Goal: Task Accomplishment & Management: Manage account settings

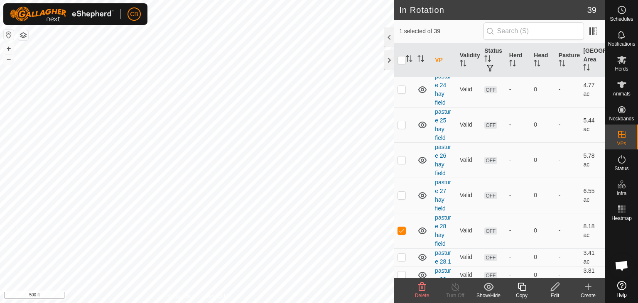
scroll to position [366, 0]
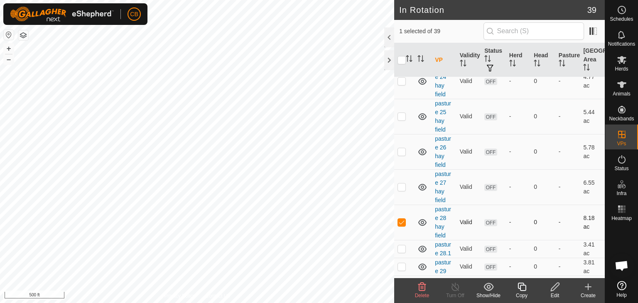
click at [401, 222] on p-checkbox at bounding box center [402, 222] width 8 height 7
checkbox input "false"
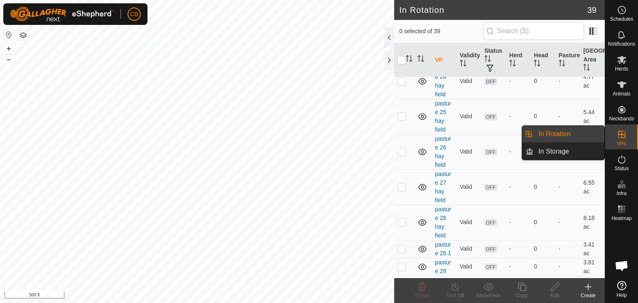
click at [587, 137] on link "In Rotation" at bounding box center [569, 134] width 71 height 17
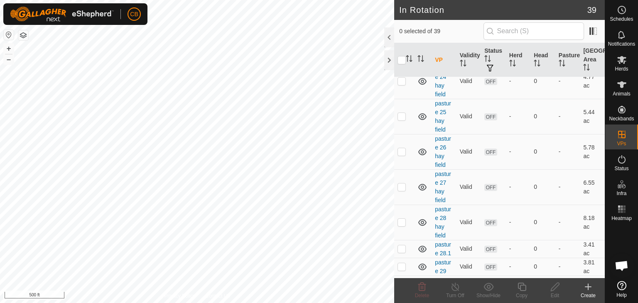
click at [587, 289] on icon at bounding box center [588, 287] width 10 height 10
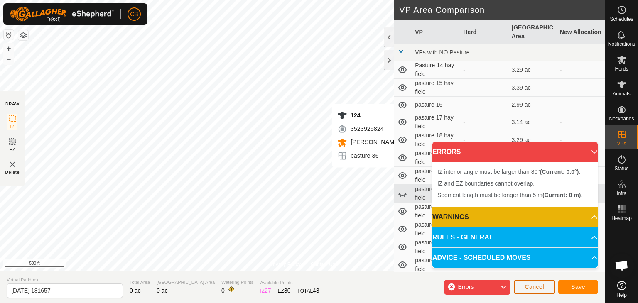
click at [541, 288] on span "Cancel" at bounding box center [535, 287] width 20 height 7
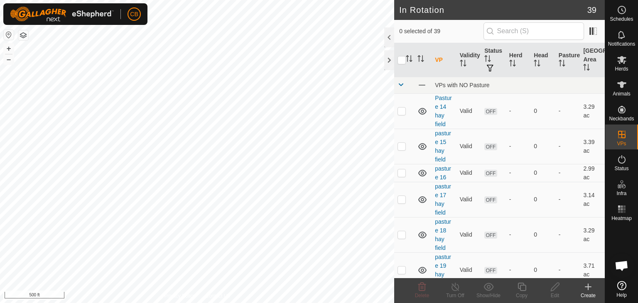
click at [589, 287] on icon at bounding box center [589, 287] width 6 height 0
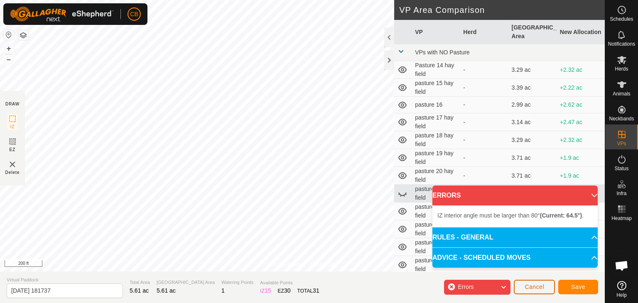
click at [541, 290] on span "Cancel" at bounding box center [535, 287] width 20 height 7
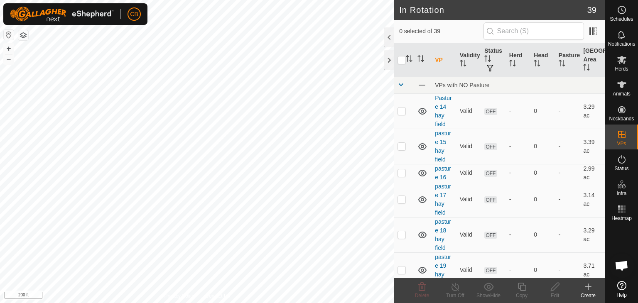
click at [586, 292] on div "Create" at bounding box center [588, 295] width 33 height 7
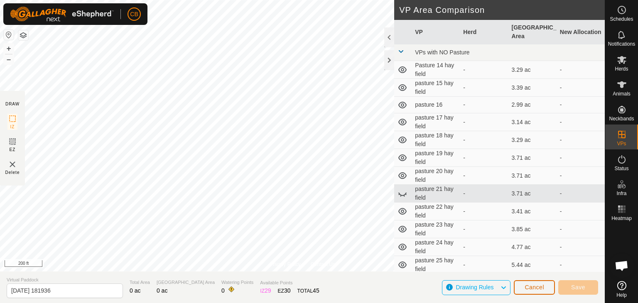
click at [539, 284] on span "Cancel" at bounding box center [535, 287] width 20 height 7
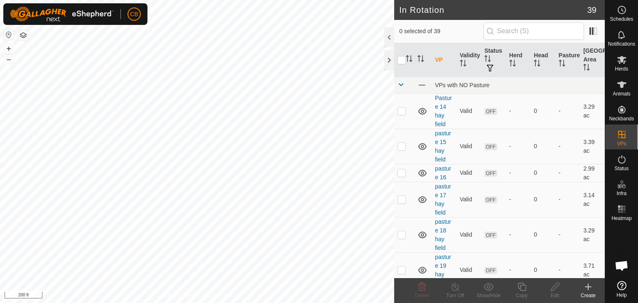
click at [586, 291] on icon at bounding box center [588, 287] width 10 height 10
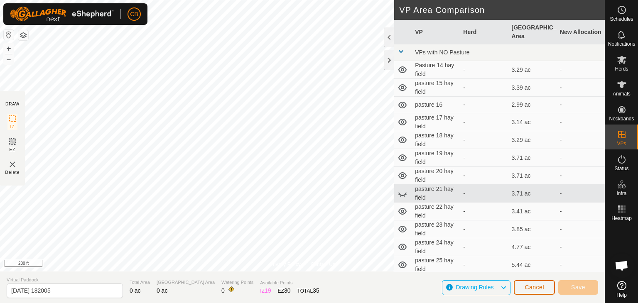
click at [536, 284] on span "Cancel" at bounding box center [535, 287] width 20 height 7
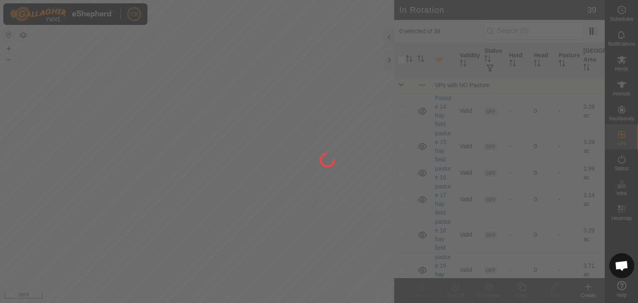
click at [536, 284] on div at bounding box center [319, 151] width 638 height 303
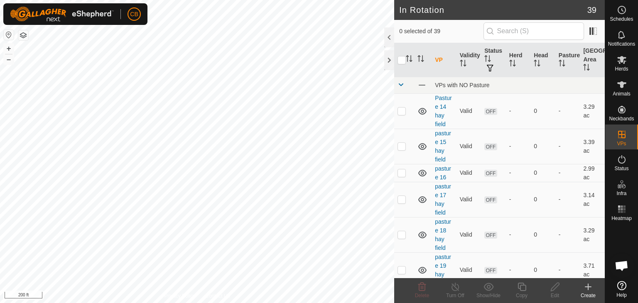
click at [588, 292] on div "Create" at bounding box center [588, 295] width 33 height 7
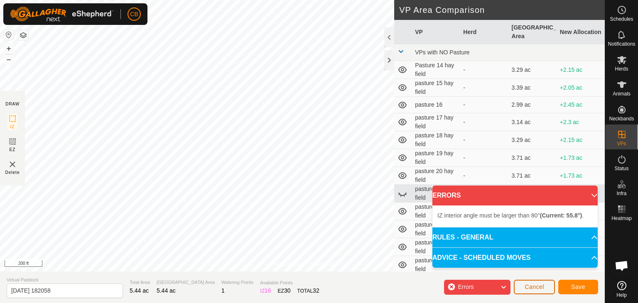
click at [529, 286] on span "Cancel" at bounding box center [535, 287] width 20 height 7
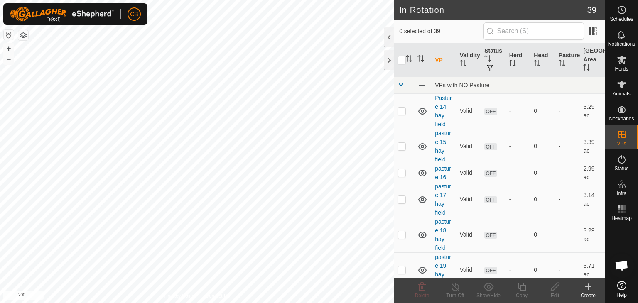
click at [590, 291] on icon at bounding box center [588, 287] width 10 height 10
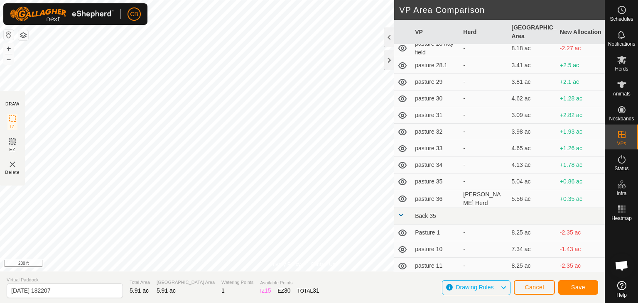
scroll to position [283, 0]
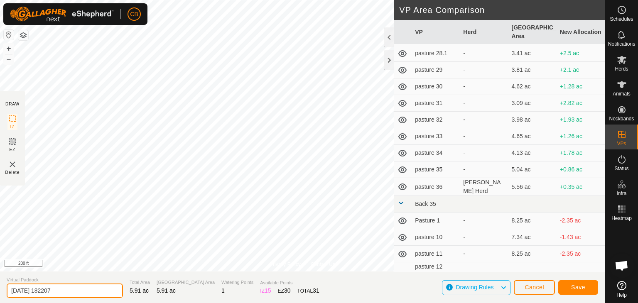
click at [84, 290] on input "[DATE] 182207" at bounding box center [65, 291] width 116 height 15
type input "2"
type input "pasture 37"
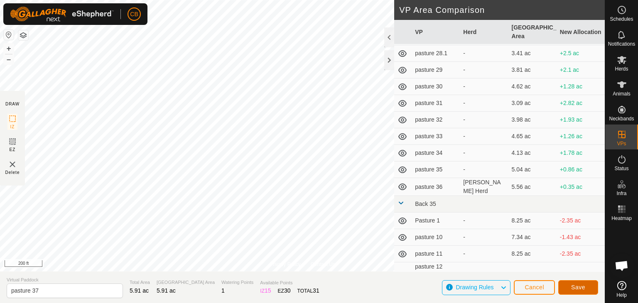
click at [579, 286] on span "Save" at bounding box center [578, 287] width 14 height 7
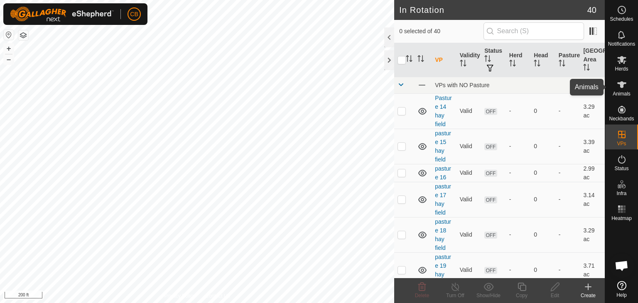
click at [622, 91] on span "Animals" at bounding box center [622, 93] width 18 height 5
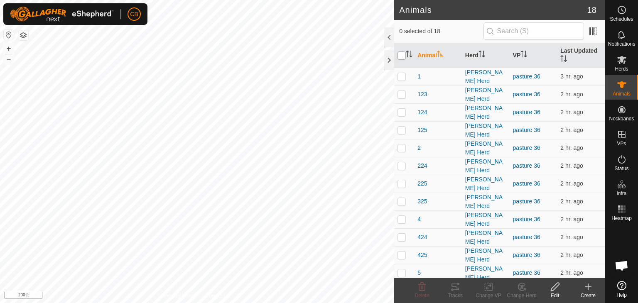
click at [403, 55] on input "checkbox" at bounding box center [402, 56] width 8 height 8
checkbox input "true"
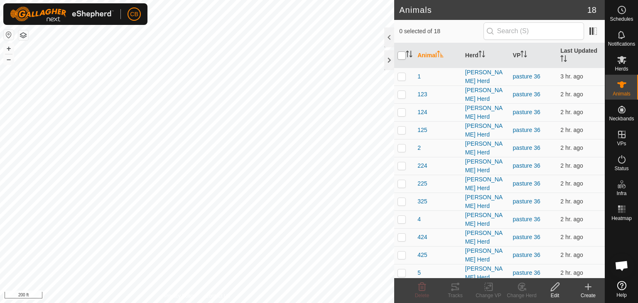
checkbox input "true"
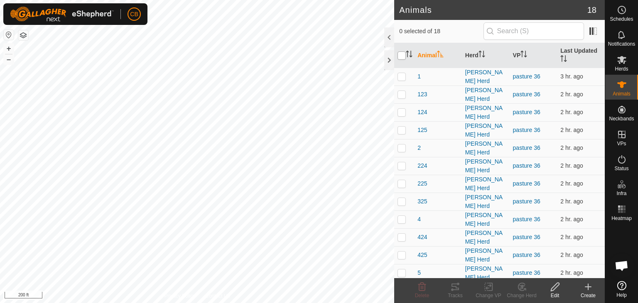
checkbox input "true"
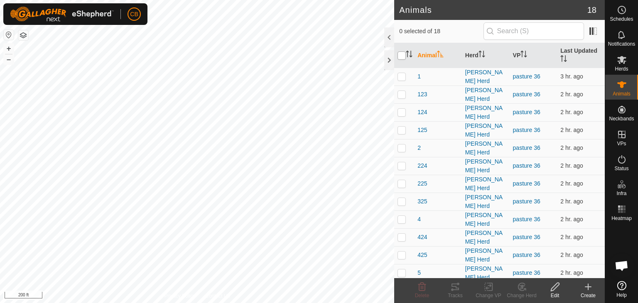
checkbox input "true"
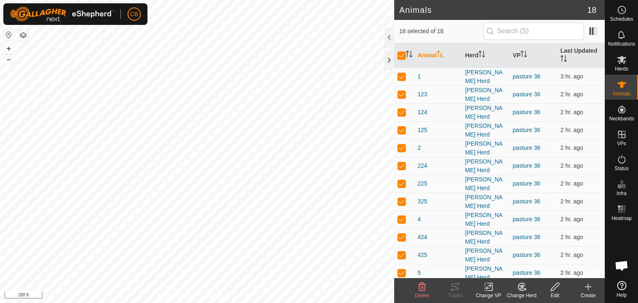
click at [490, 285] on icon at bounding box center [489, 287] width 6 height 5
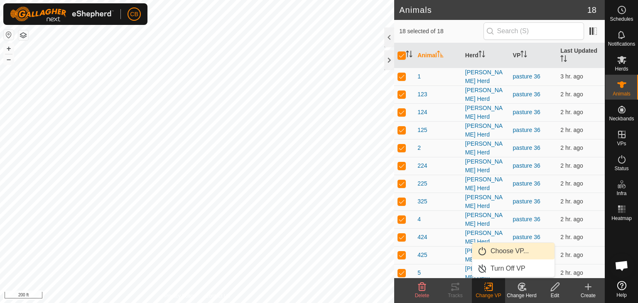
click at [502, 250] on link "Choose VP..." at bounding box center [514, 251] width 82 height 17
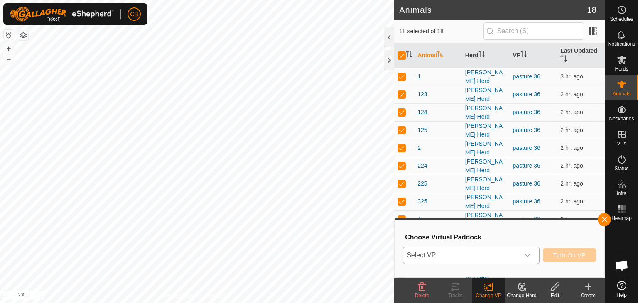
click at [527, 253] on icon "dropdown trigger" at bounding box center [527, 255] width 7 height 7
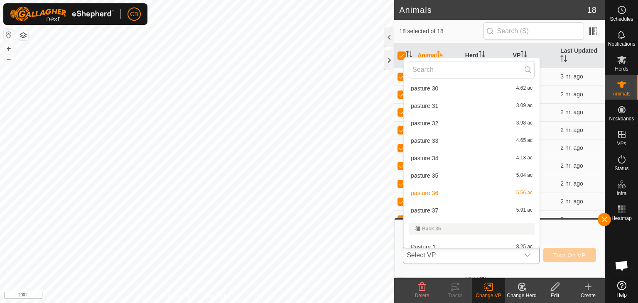
scroll to position [325, 0]
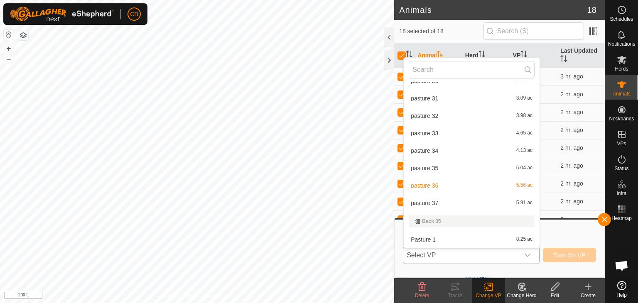
click at [438, 204] on li "pasture 37 5.91 ac" at bounding box center [472, 203] width 136 height 17
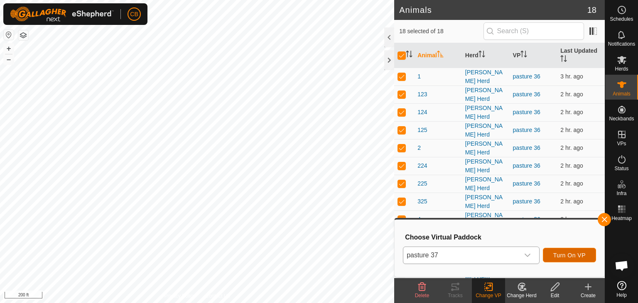
click at [575, 254] on span "Turn On VP" at bounding box center [570, 255] width 32 height 7
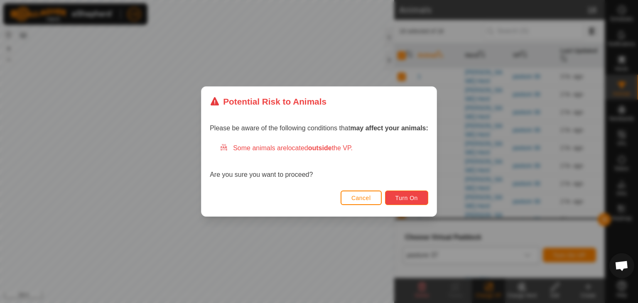
click at [401, 195] on span "Turn On" at bounding box center [407, 198] width 22 height 7
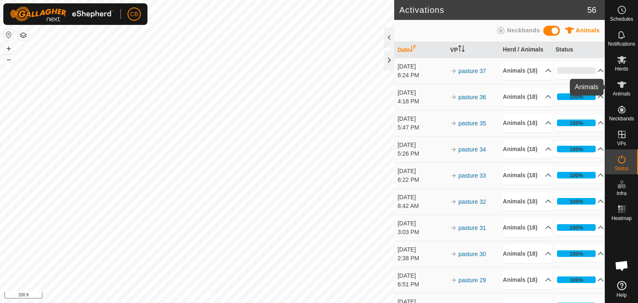
click at [623, 84] on icon at bounding box center [622, 84] width 9 height 7
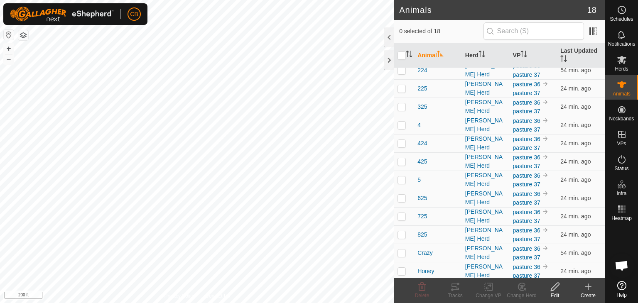
scroll to position [116, 0]
click at [399, 252] on p-checkbox at bounding box center [402, 254] width 8 height 7
checkbox input "true"
click at [456, 292] on div "Tracks" at bounding box center [455, 295] width 33 height 7
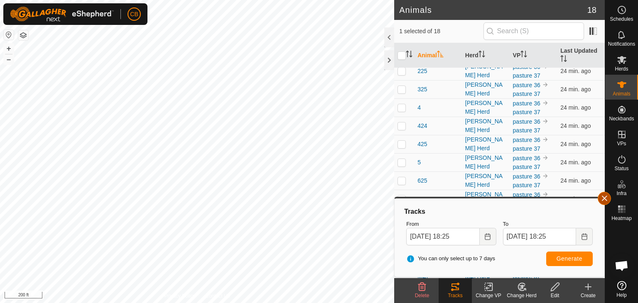
click at [604, 199] on button "button" at bounding box center [604, 198] width 13 height 13
